Goal: Information Seeking & Learning: Find specific fact

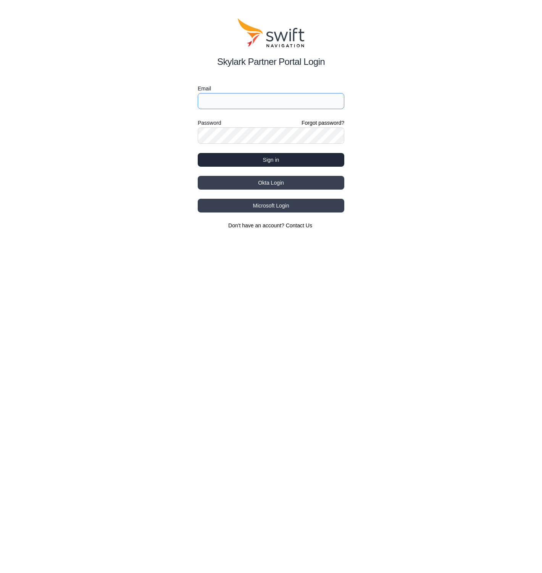
type input "[EMAIL_ADDRESS][PERSON_NAME]"
click at [296, 160] on button "Sign in" at bounding box center [271, 160] width 147 height 14
select select
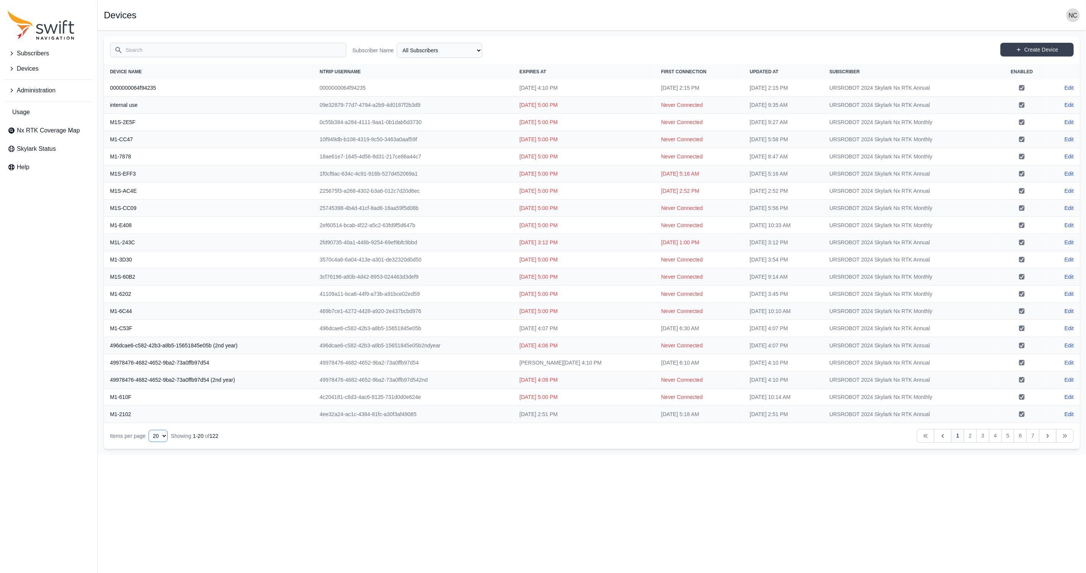
click at [166, 433] on select "10 15 20 25 50" at bounding box center [158, 436] width 19 height 12
select select "50"
click at [151, 442] on select "10 15 20 25 50" at bounding box center [158, 436] width 19 height 12
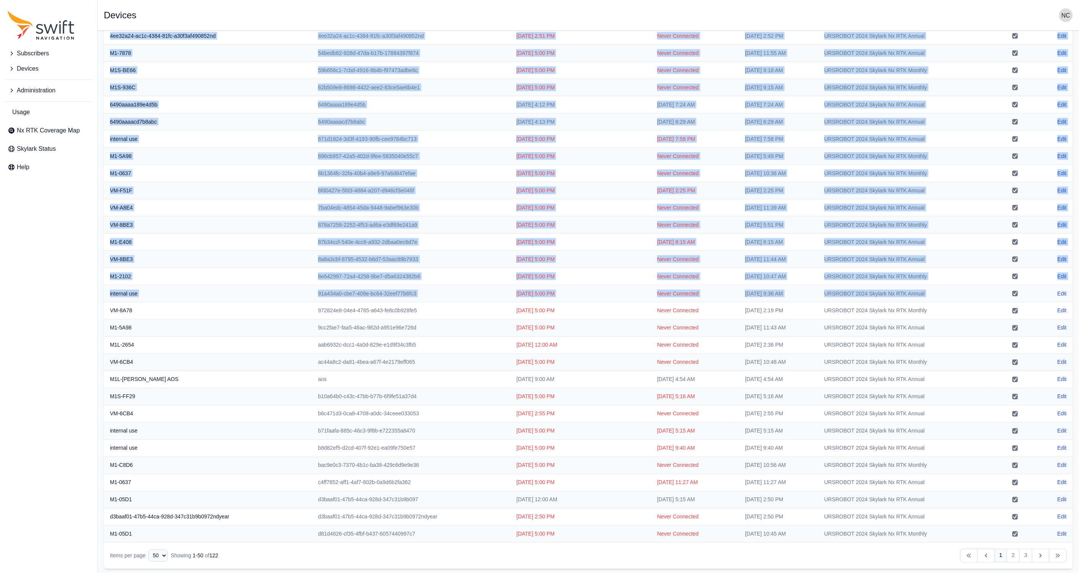
scroll to position [399, 0]
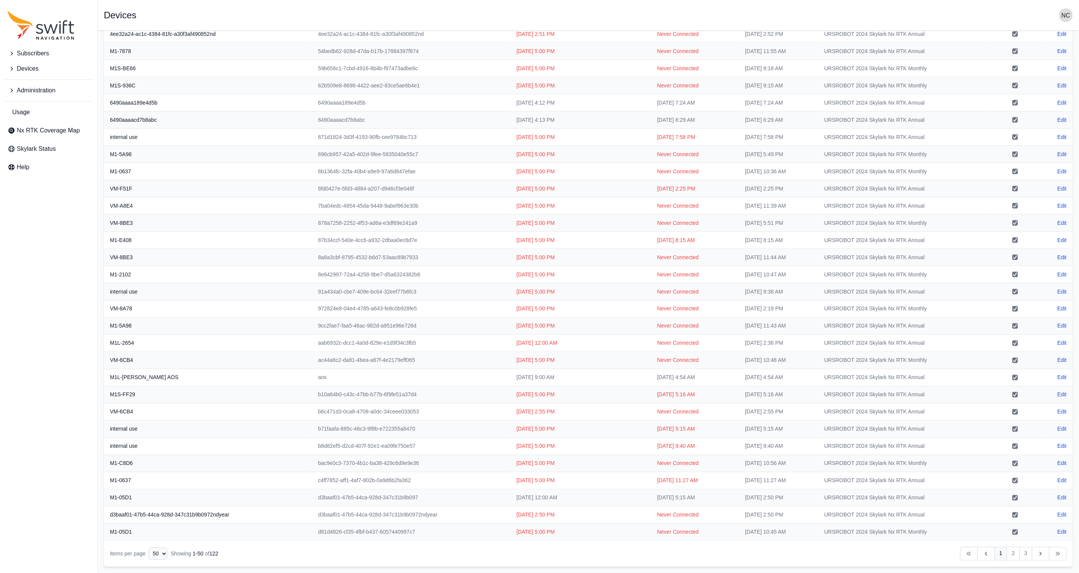
drag, startPoint x: 108, startPoint y: 84, endPoint x: 1074, endPoint y: 529, distance: 1064.2
click at [542, 529] on main "Open sidebar Devices Search Subscriber Name All Subscribers M1L URSROBOT 2024 S…" at bounding box center [589, 103] width 982 height 940
copy thead "Device Name NTRIP Username Expires At First Connection Updated At Subscriber En…"
click at [231, 186] on th "VM-F51F" at bounding box center [208, 188] width 208 height 17
click at [542, 556] on link "2" at bounding box center [1013, 554] width 13 height 14
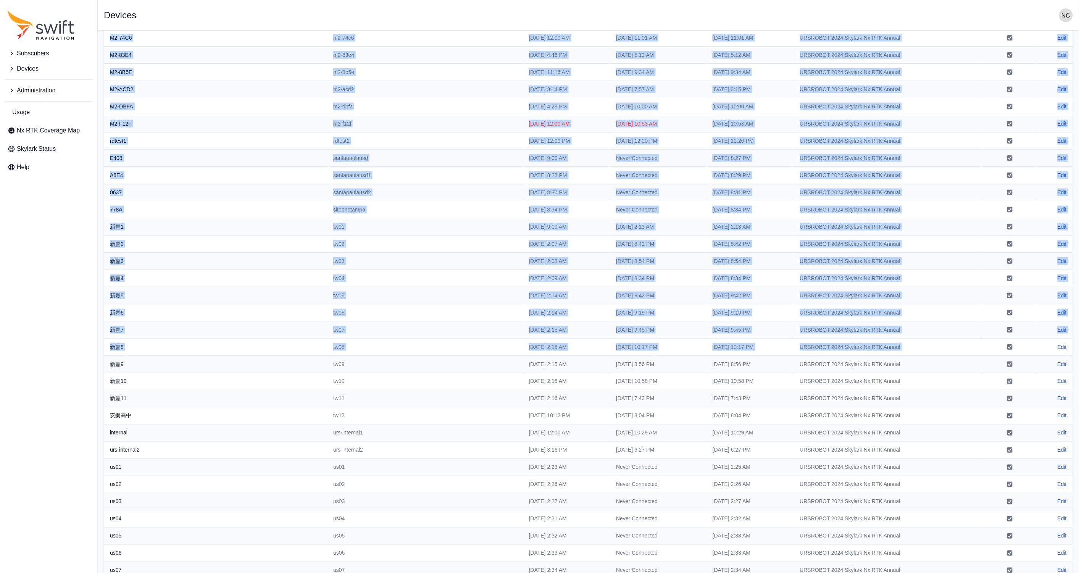
scroll to position [399, 0]
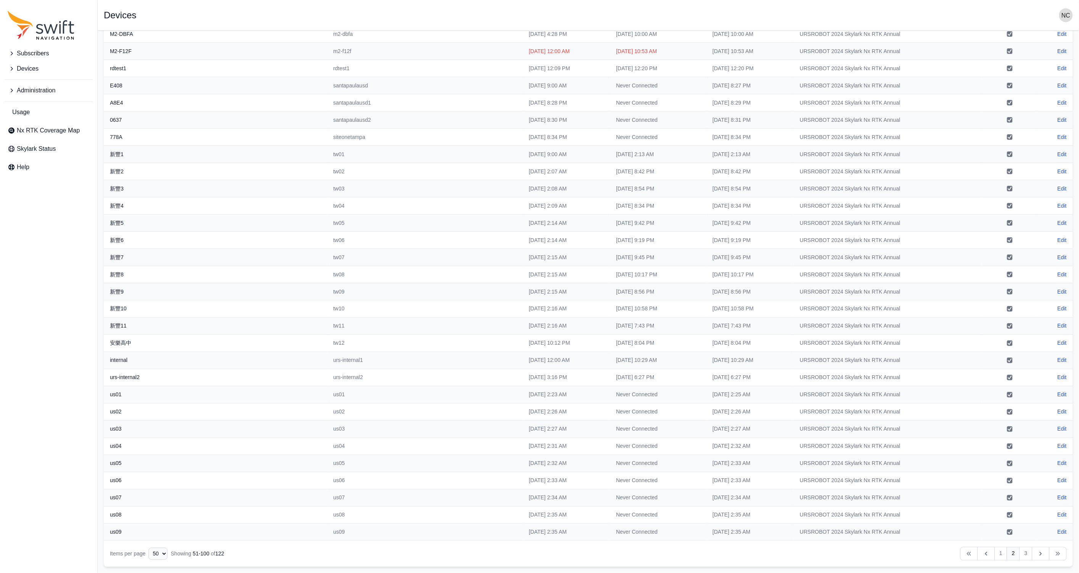
drag, startPoint x: 110, startPoint y: 86, endPoint x: 1079, endPoint y: 499, distance: 1053.7
click at [542, 499] on main "Open sidebar Devices Search Subscriber Name All Subscribers M1L URSROBOT 2024 S…" at bounding box center [589, 103] width 982 height 940
click at [542, 555] on link "3" at bounding box center [1026, 554] width 13 height 14
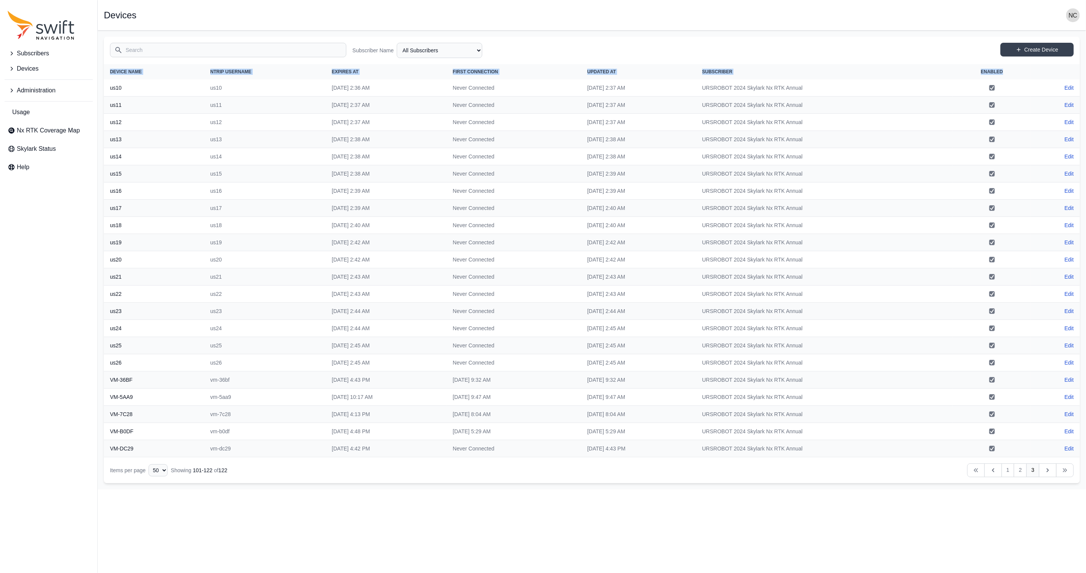
drag, startPoint x: 110, startPoint y: 69, endPoint x: 1028, endPoint y: 73, distance: 918.2
click at [542, 73] on tr "Device Name NTRIP Username Expires At First Connection Updated At Subscriber En…" at bounding box center [592, 71] width 976 height 15
copy tr "Device Name NTRIP Username Expires At First Connection Updated At Subscriber En…"
